Goal: Transaction & Acquisition: Book appointment/travel/reservation

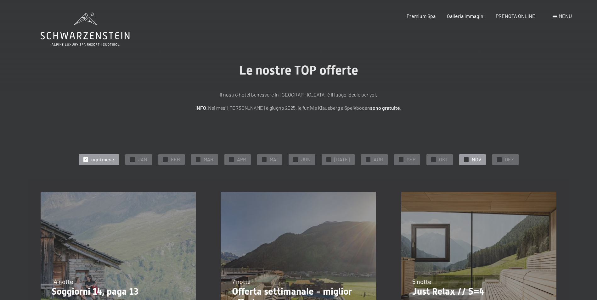
click at [466, 159] on div "✓ NOV" at bounding box center [472, 159] width 27 height 11
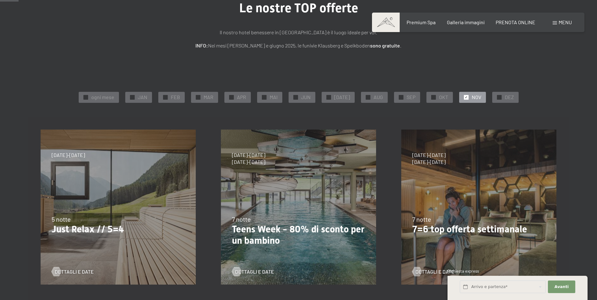
scroll to position [63, 0]
click at [87, 265] on div "Dettagli e Date" at bounding box center [116, 266] width 128 height 16
click at [84, 271] on span "Dettagli e Date" at bounding box center [80, 271] width 39 height 7
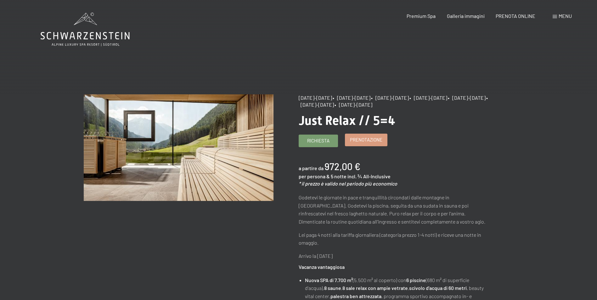
click at [370, 143] on span "Prenotazione" at bounding box center [366, 140] width 32 height 7
click at [364, 143] on span "Prenotazione" at bounding box center [366, 140] width 32 height 7
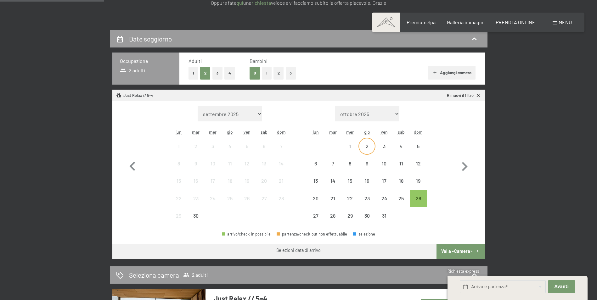
scroll to position [126, 0]
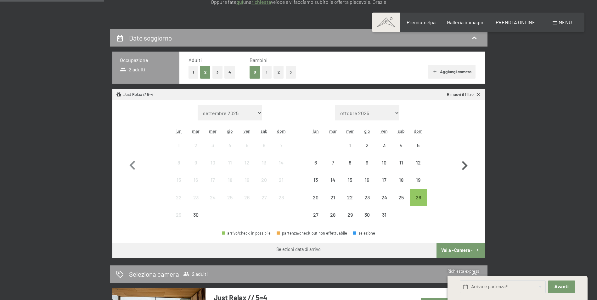
click at [463, 167] on icon "button" at bounding box center [464, 166] width 18 height 18
select select "2025-10-01"
select select "2025-11-01"
select select "2025-10-01"
select select "2025-11-01"
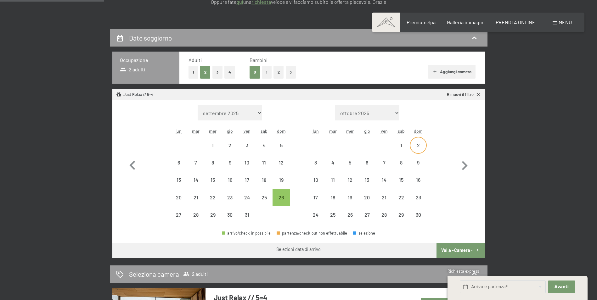
click at [419, 144] on div "2" at bounding box center [418, 151] width 16 height 16
select select "2025-10-01"
select select "2025-11-01"
click at [367, 163] on div "6" at bounding box center [367, 168] width 16 height 16
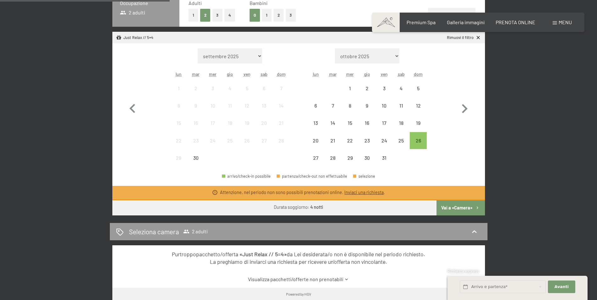
scroll to position [189, 0]
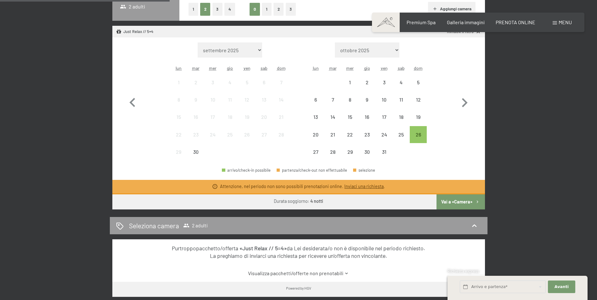
click at [451, 199] on button "Vai a «Camera»" at bounding box center [460, 201] width 48 height 15
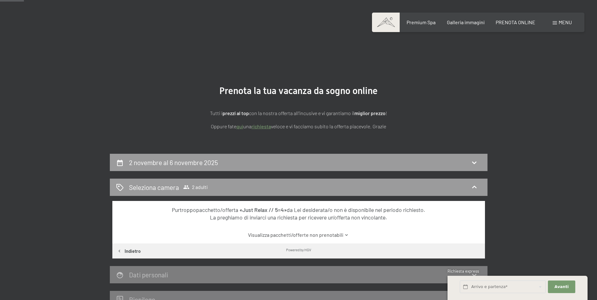
scroll to position [0, 0]
